Goal: Find specific page/section: Find specific page/section

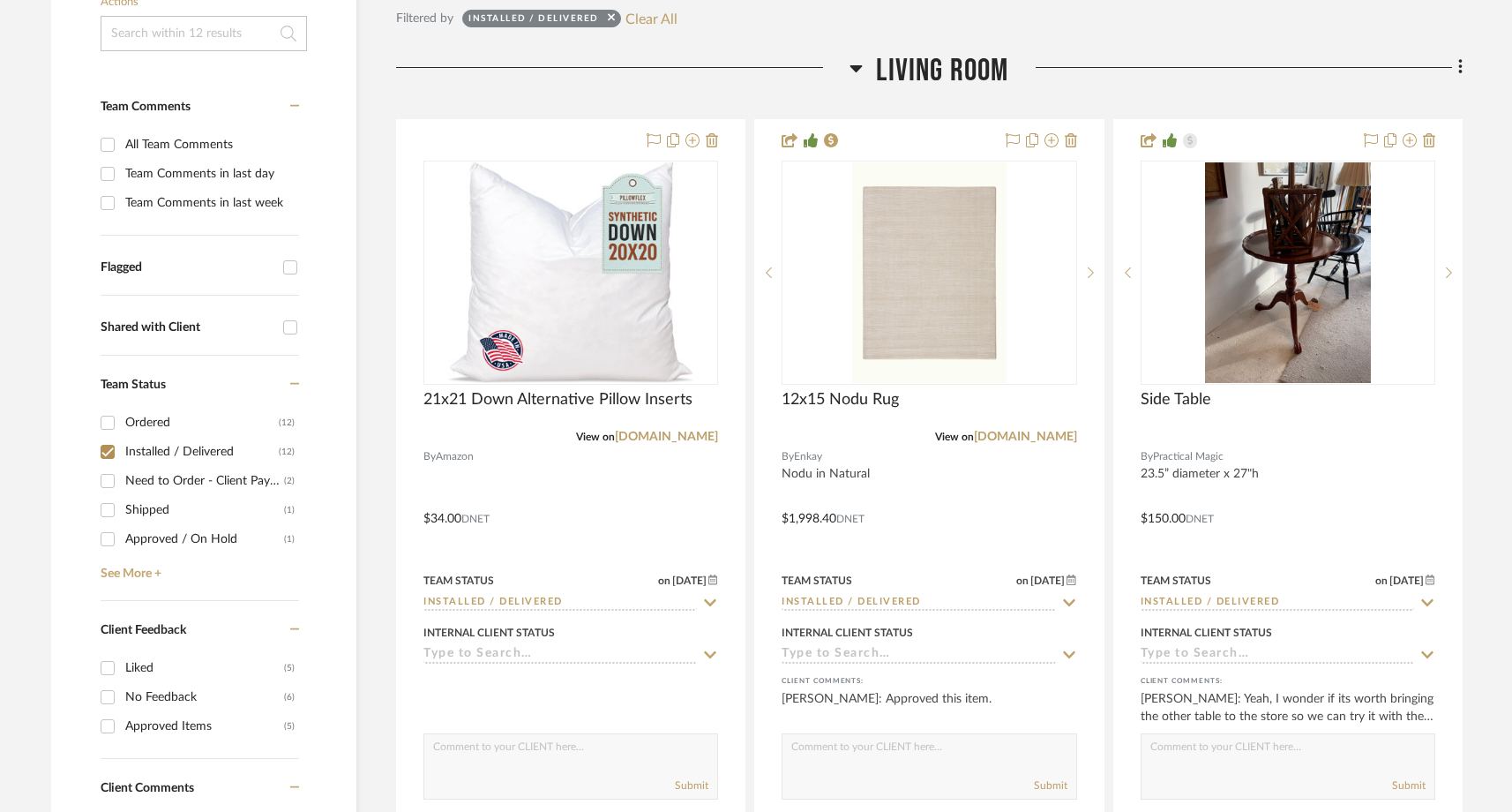
scroll to position [442, 0]
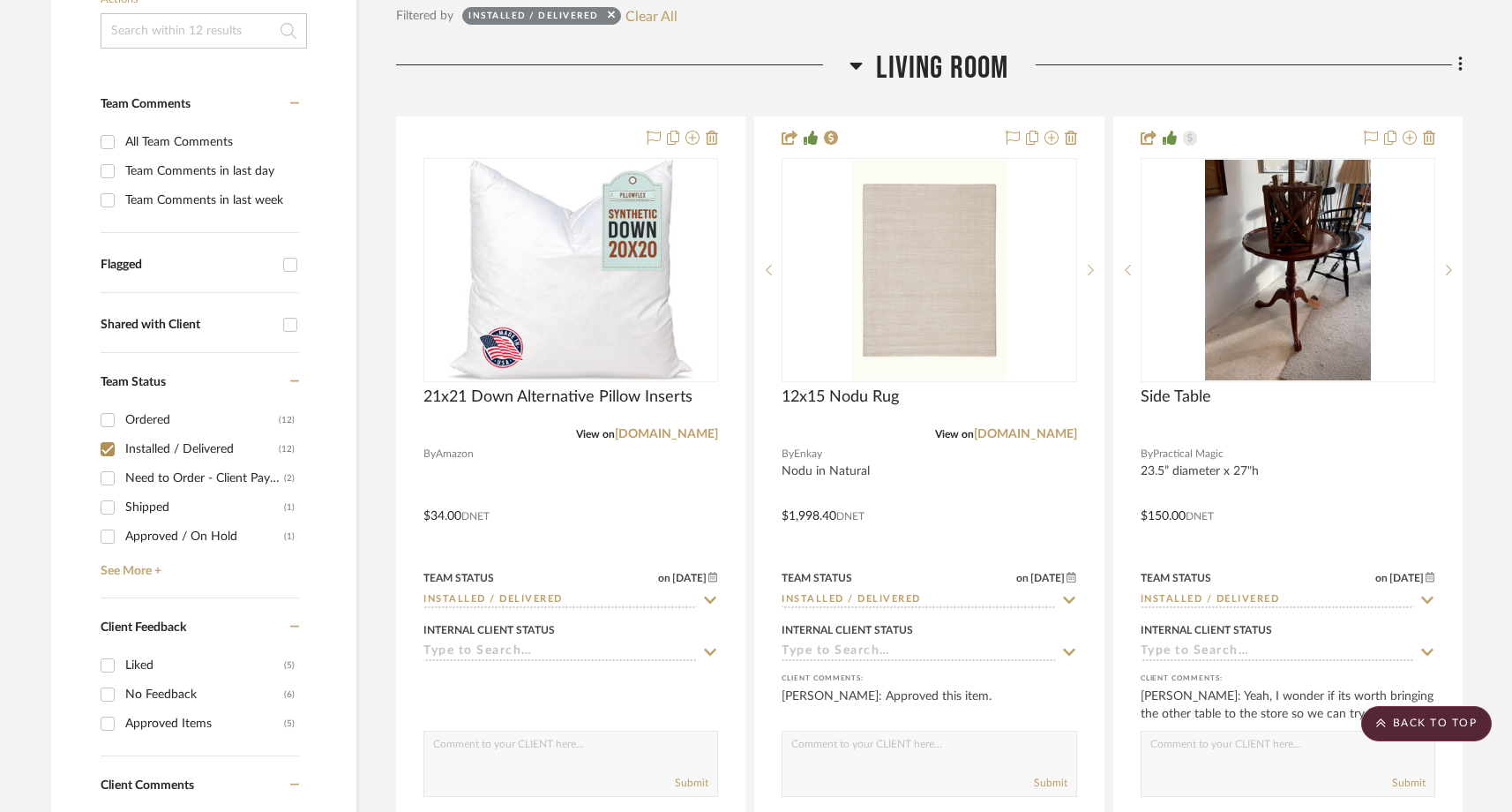
click at [107, 406] on input "Ordered (12)" at bounding box center [107, 419] width 28 height 28
checkbox input "true"
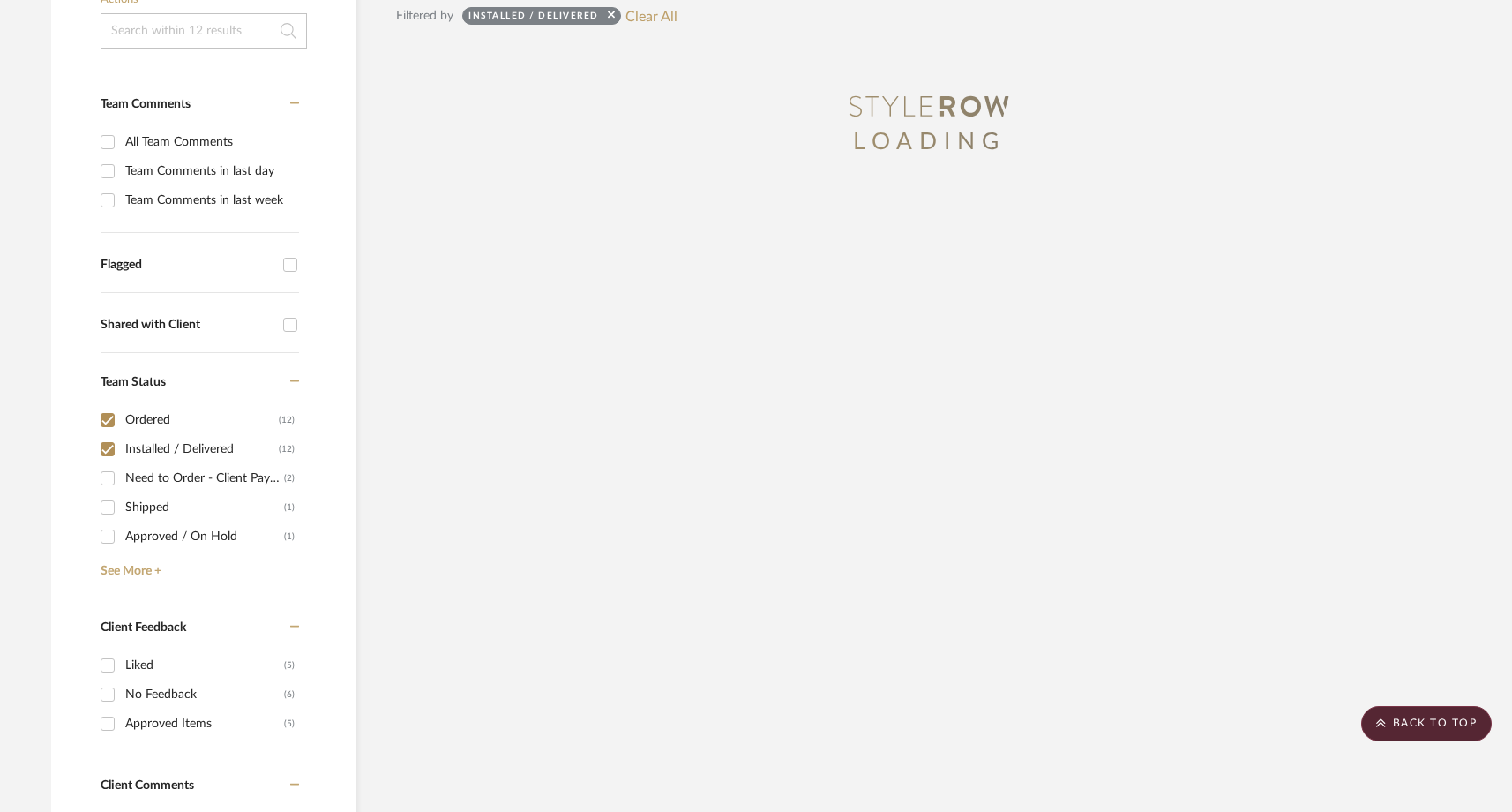
click at [107, 435] on input "Installed / Delivered (12)" at bounding box center [107, 449] width 28 height 28
checkbox input "false"
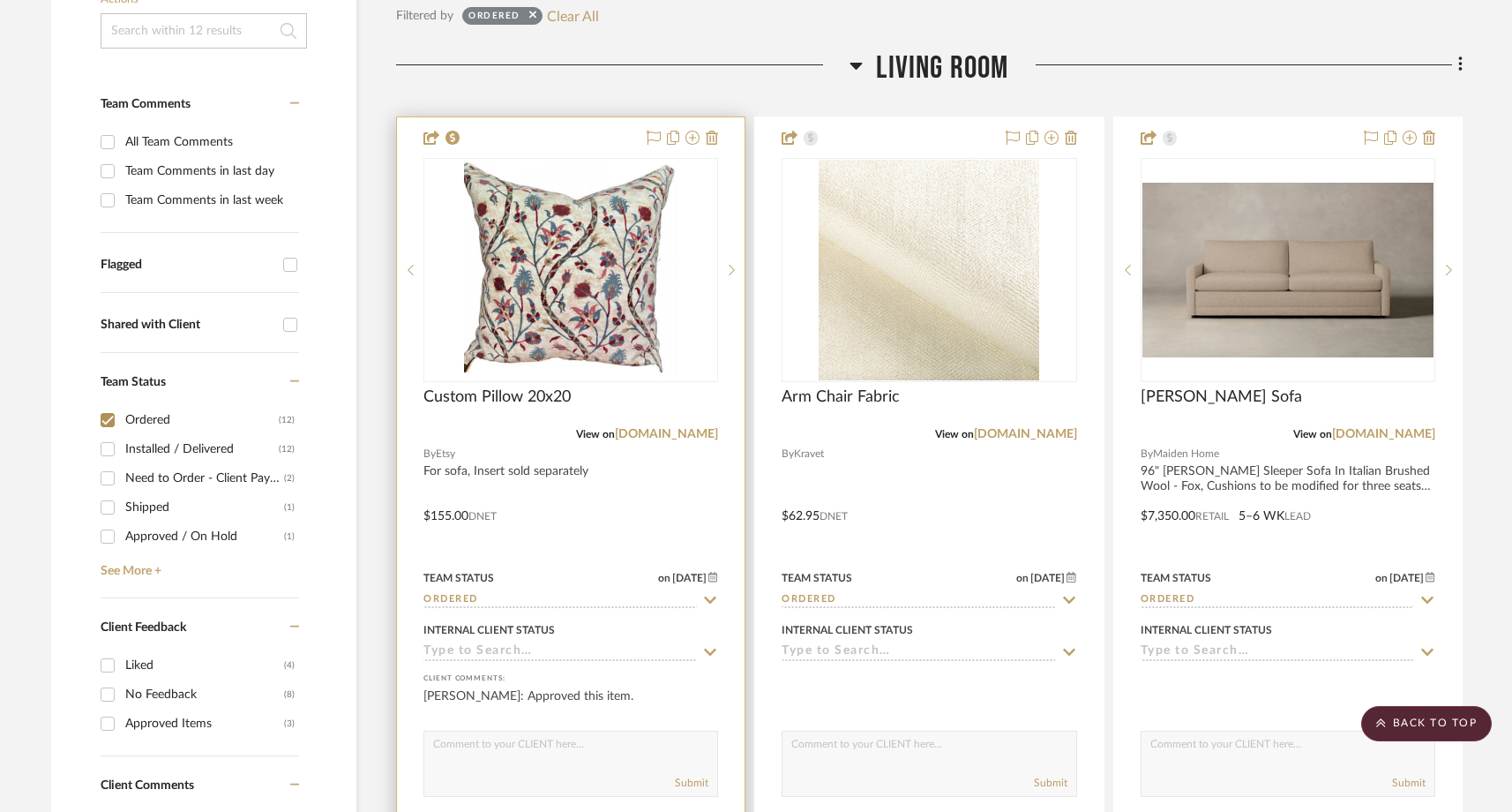
click at [511, 592] on input "Ordered" at bounding box center [560, 599] width 273 height 16
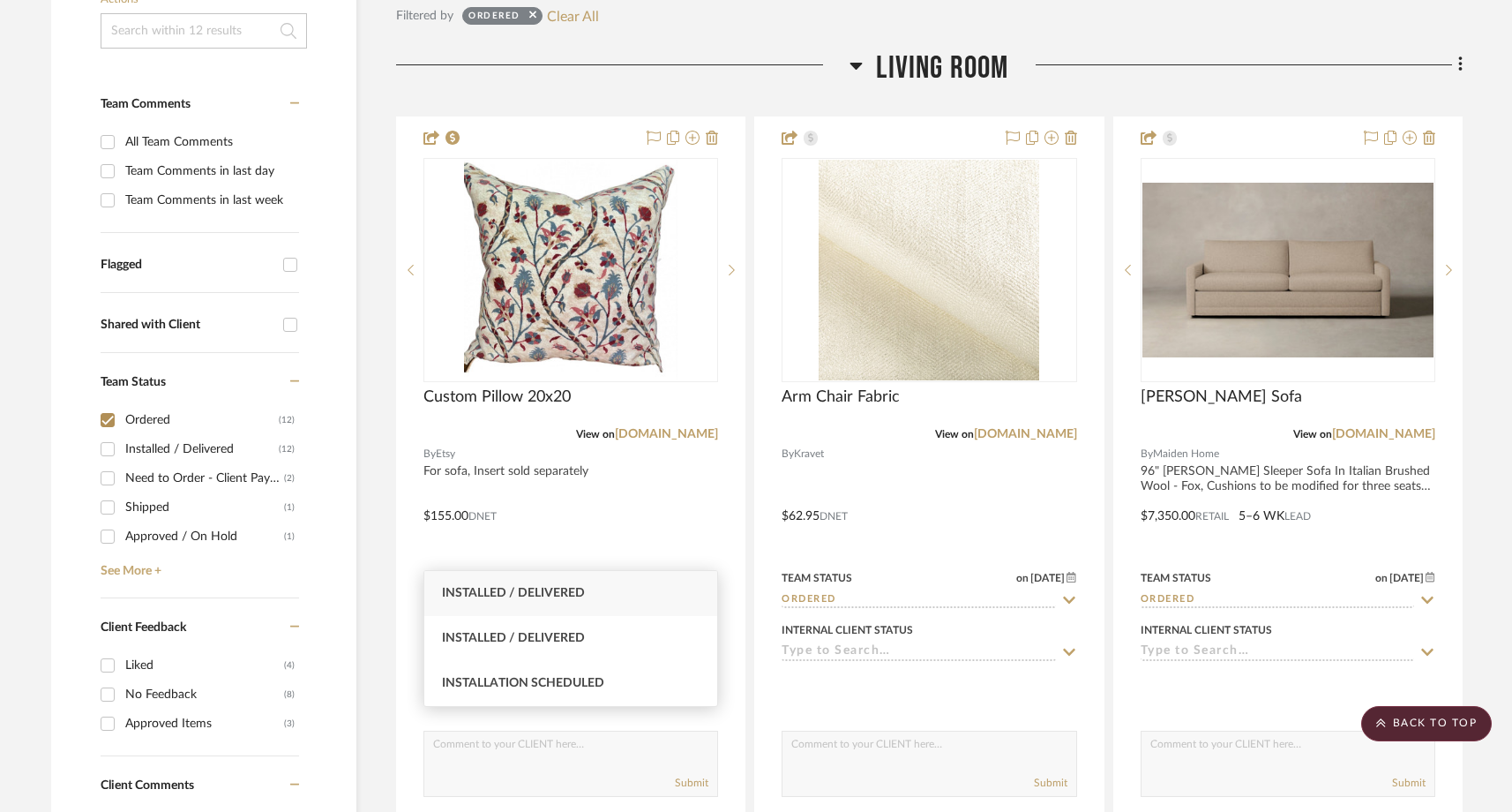
type input "insta"
click at [515, 582] on div "Installed / Delivered" at bounding box center [571, 592] width 293 height 45
type input "[DATE]"
type input "Installed / Delivered"
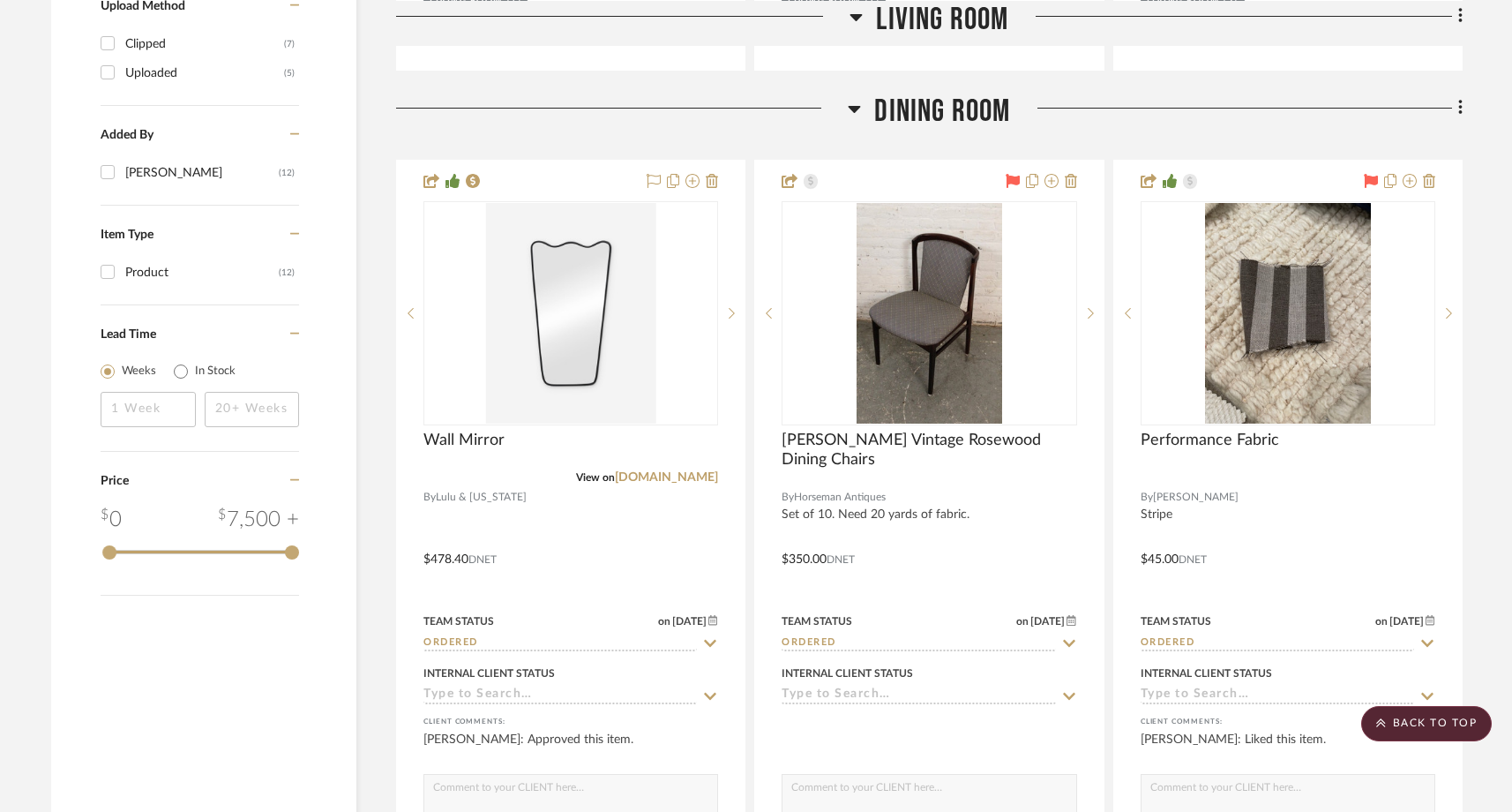
scroll to position [2059, 0]
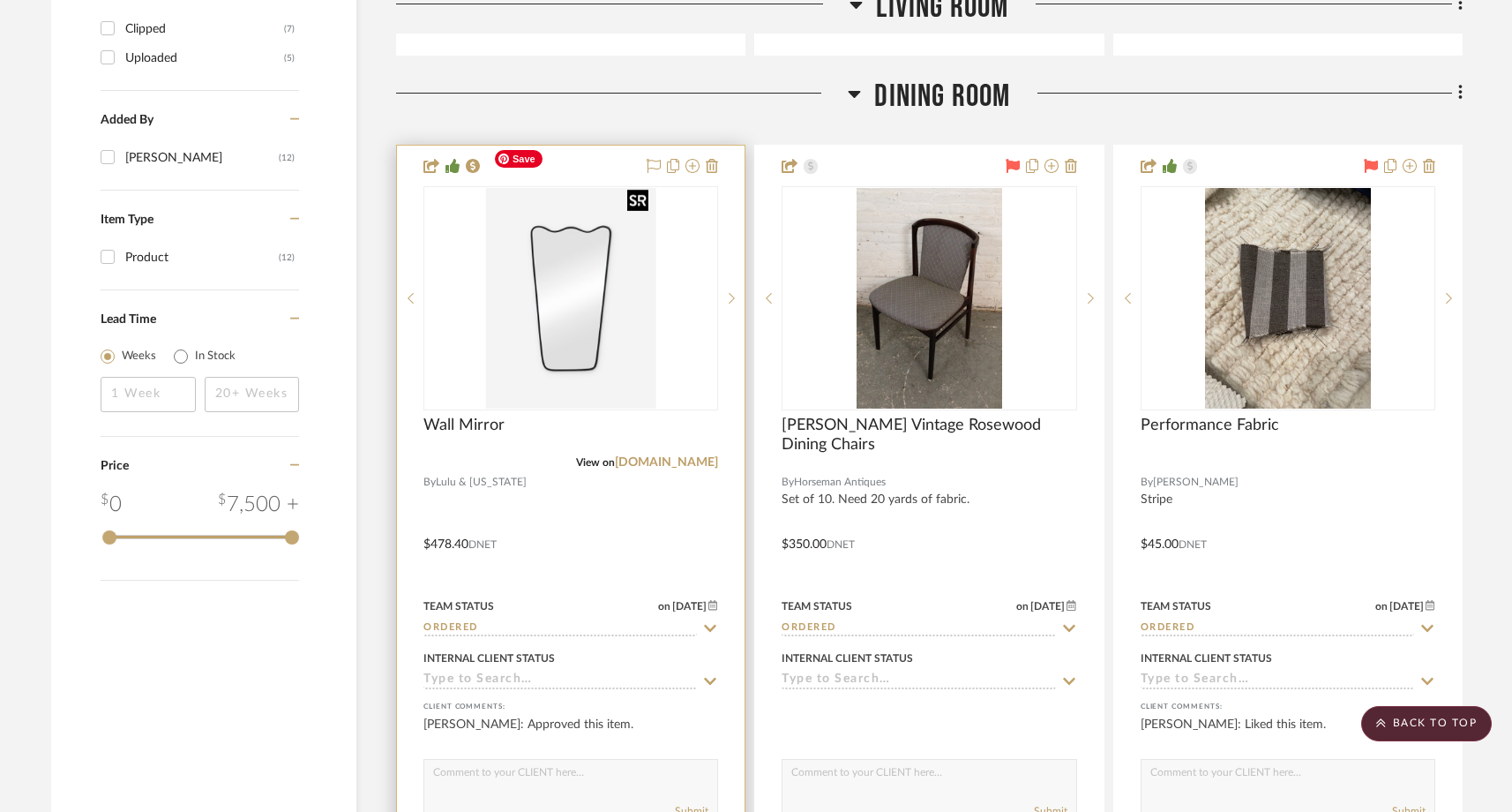
click at [624, 299] on img "0" at bounding box center [570, 298] width 170 height 220
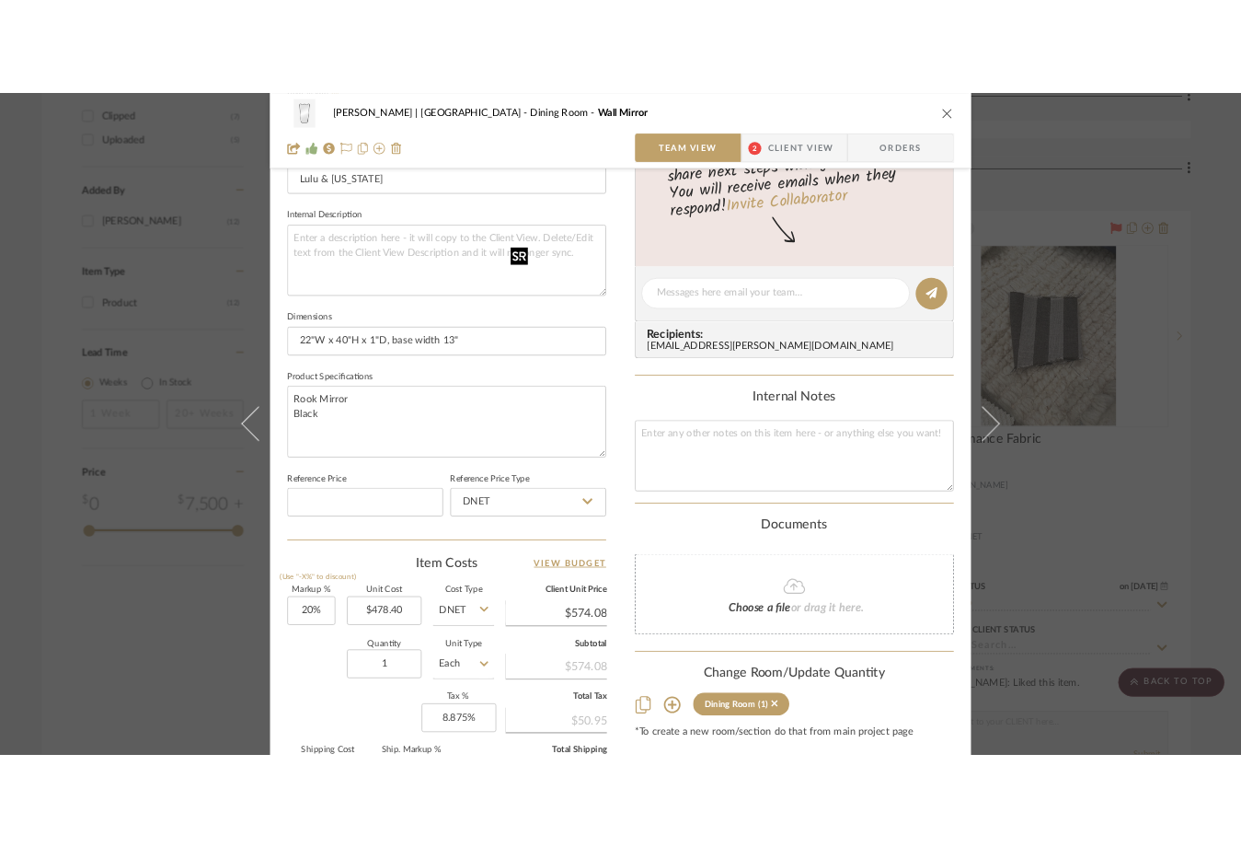
scroll to position [606, 0]
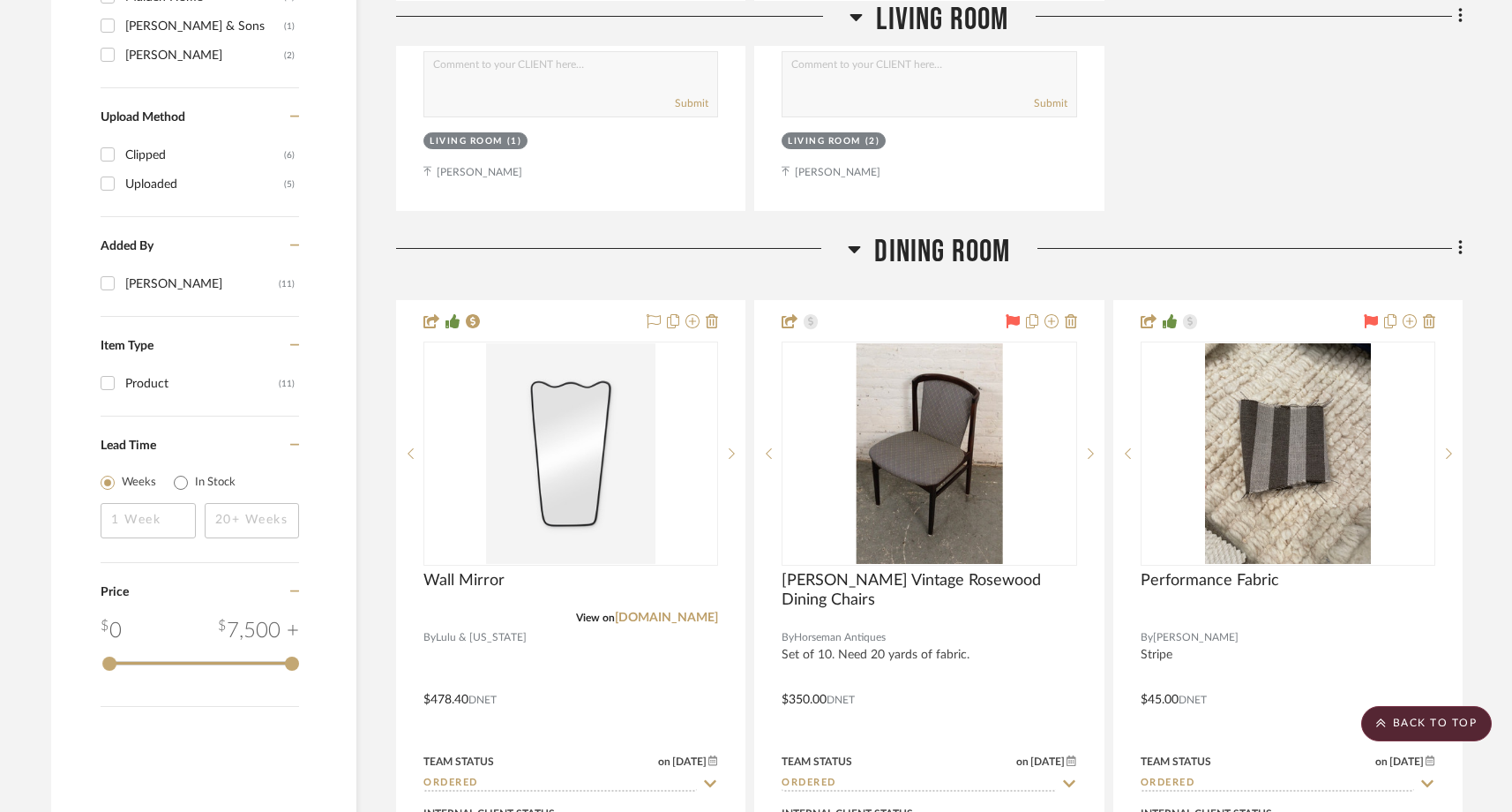
scroll to position [1932, 0]
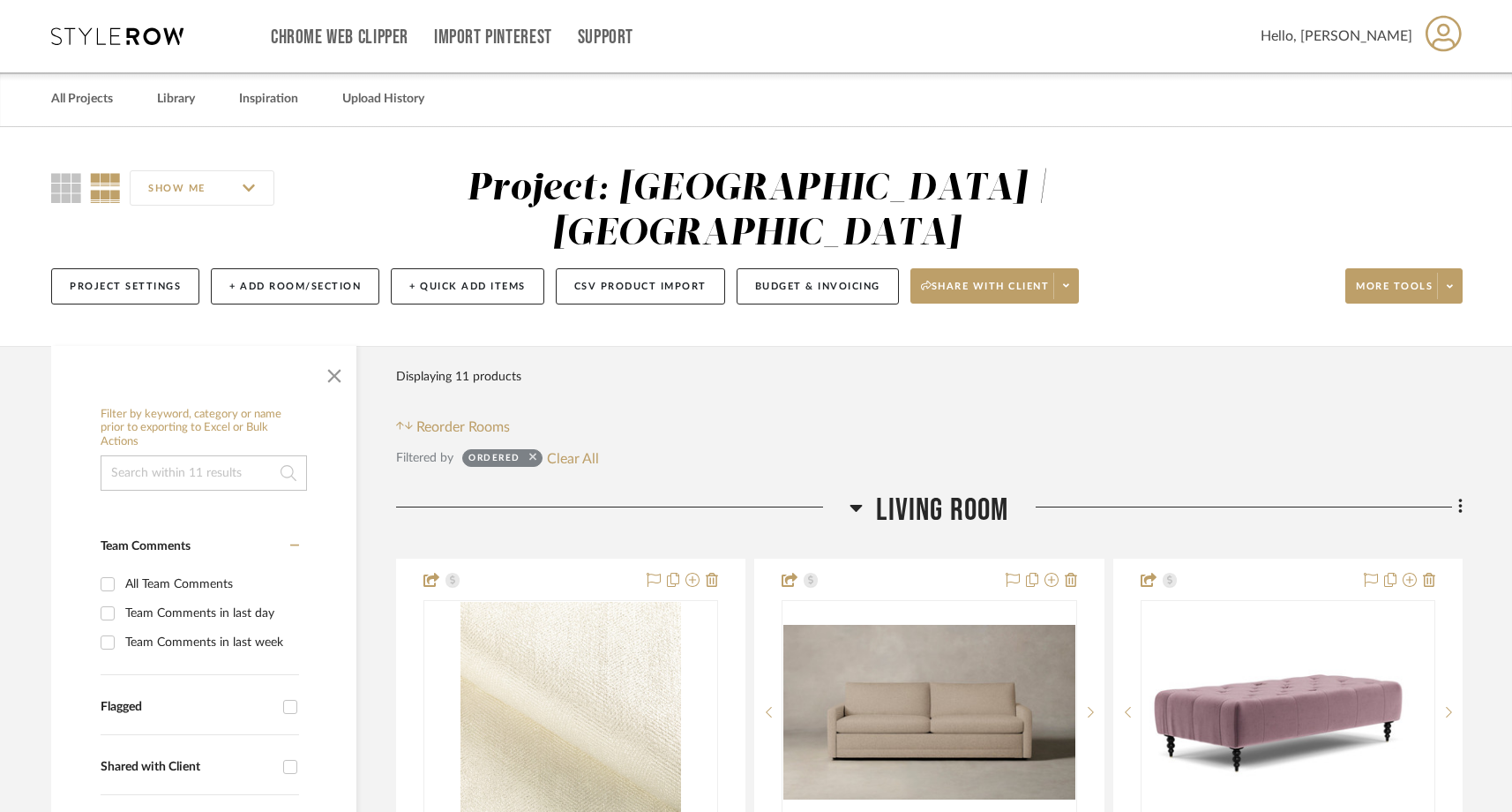
click at [529, 453] on icon at bounding box center [532, 456] width 7 height 7
checkbox input "false"
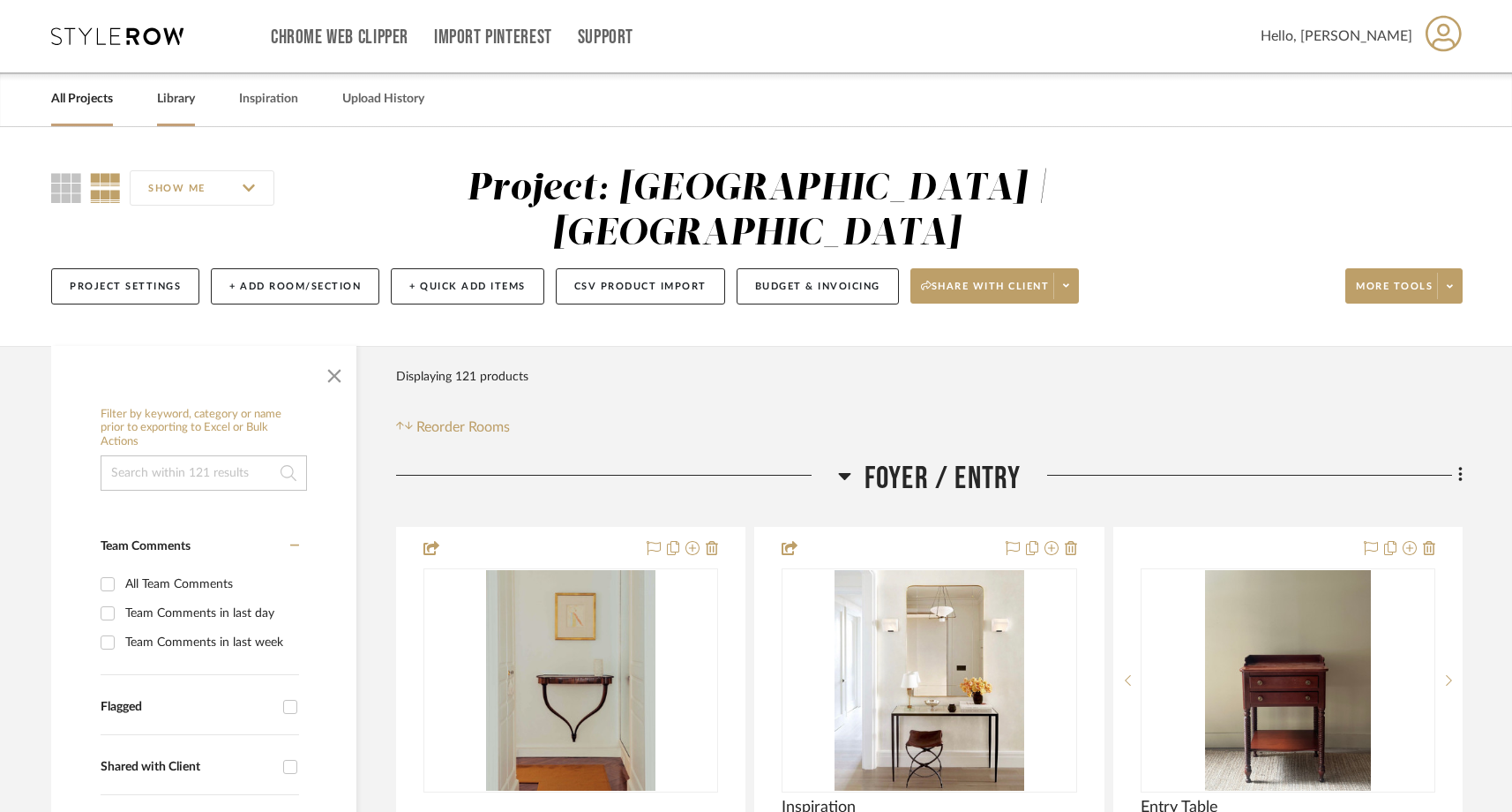
click at [173, 104] on link "Library" at bounding box center [176, 99] width 38 height 24
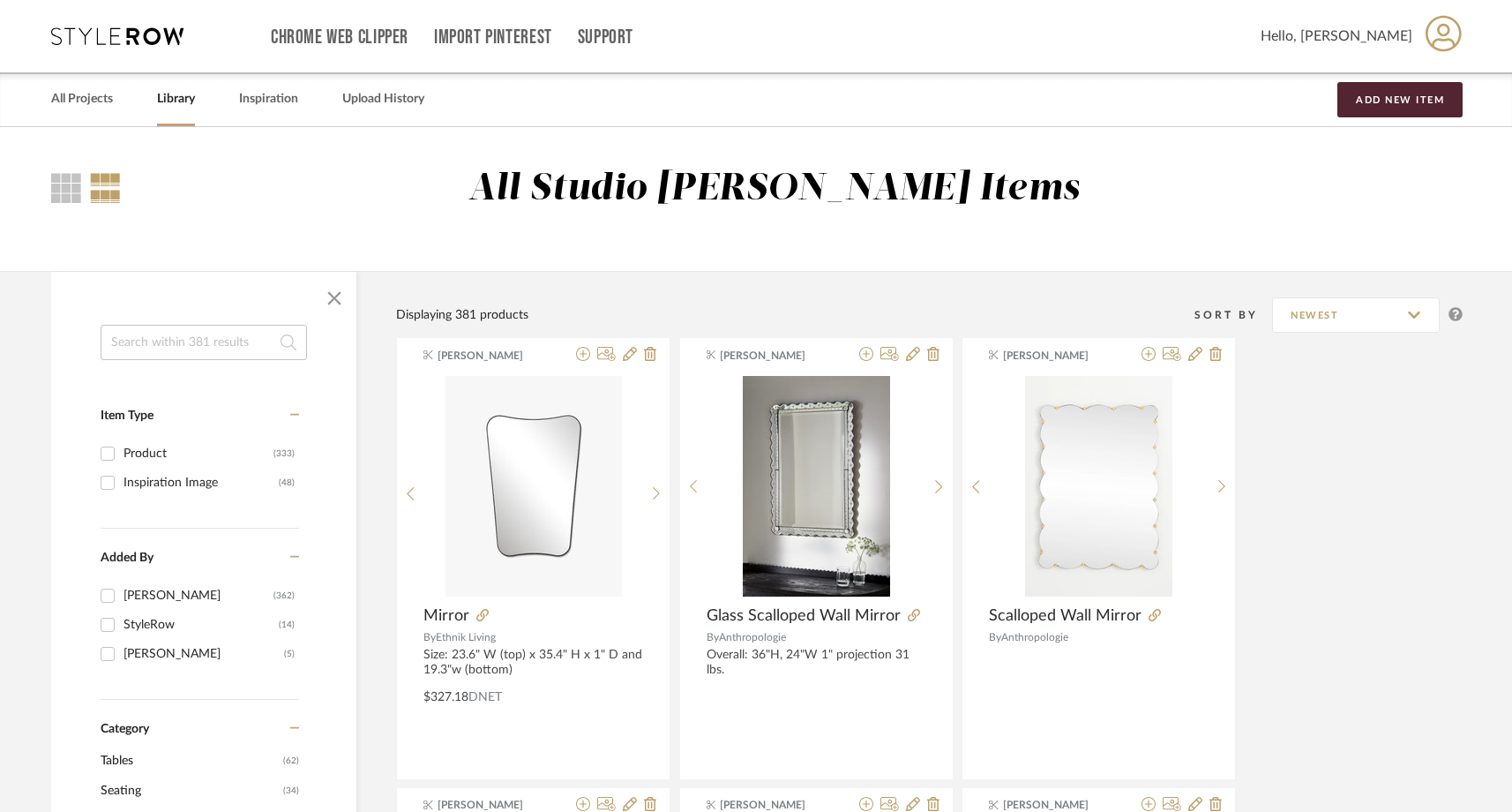
click at [156, 338] on input at bounding box center [203, 342] width 206 height 35
type input "i"
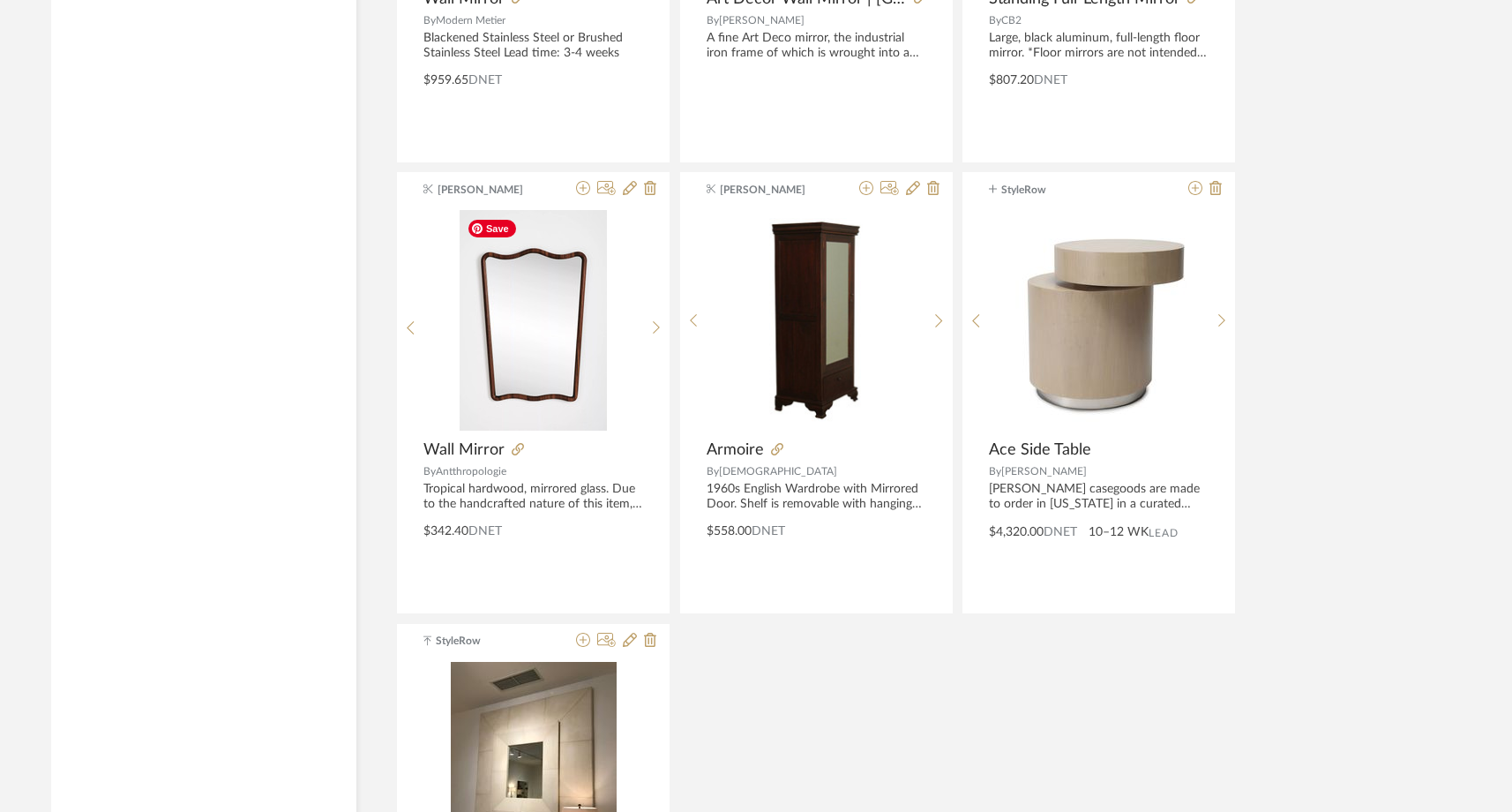
scroll to position [2926, 0]
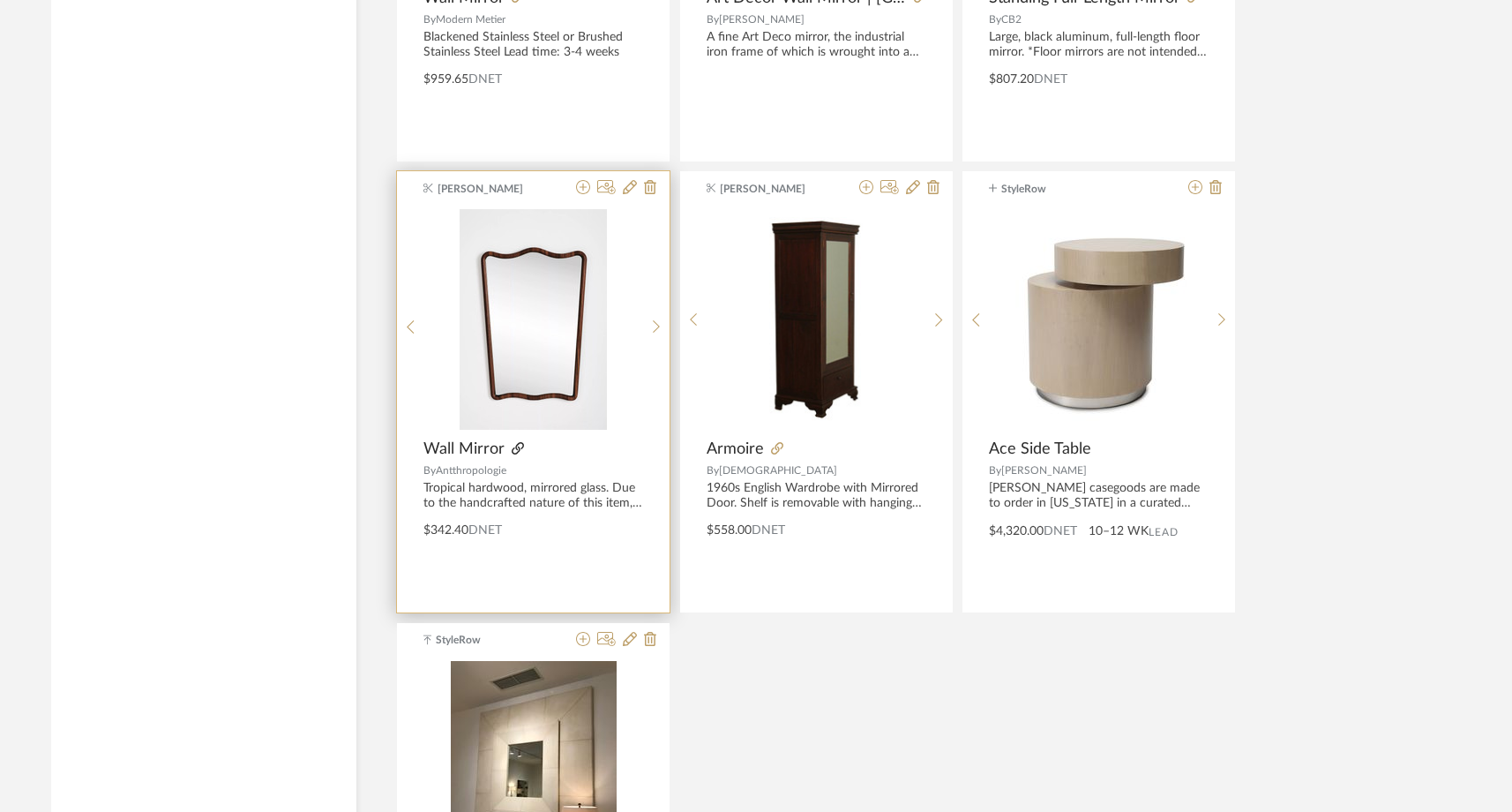
type input "mirror"
click at [517, 450] on icon at bounding box center [518, 448] width 12 height 12
